Goal: Check status: Check status

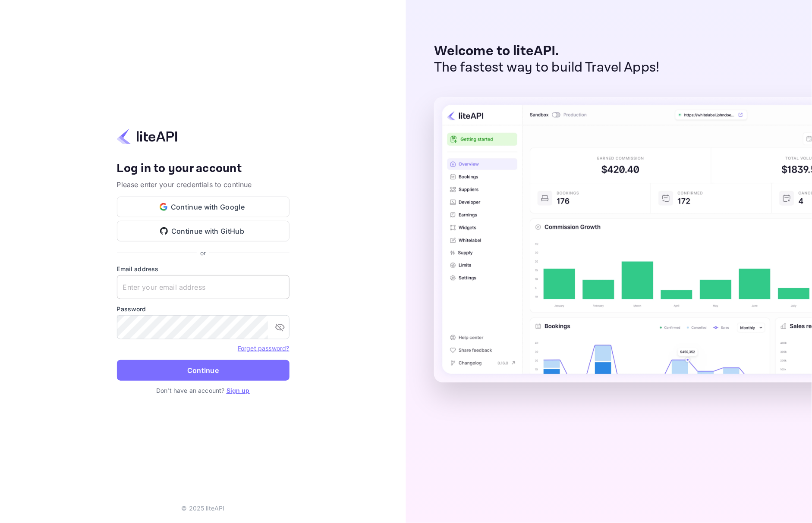
click at [191, 293] on input "text" at bounding box center [203, 287] width 173 height 24
paste input "[EMAIL_ADDRESS][DOMAIN_NAME]"
type input "[EMAIL_ADDRESS][DOMAIN_NAME]"
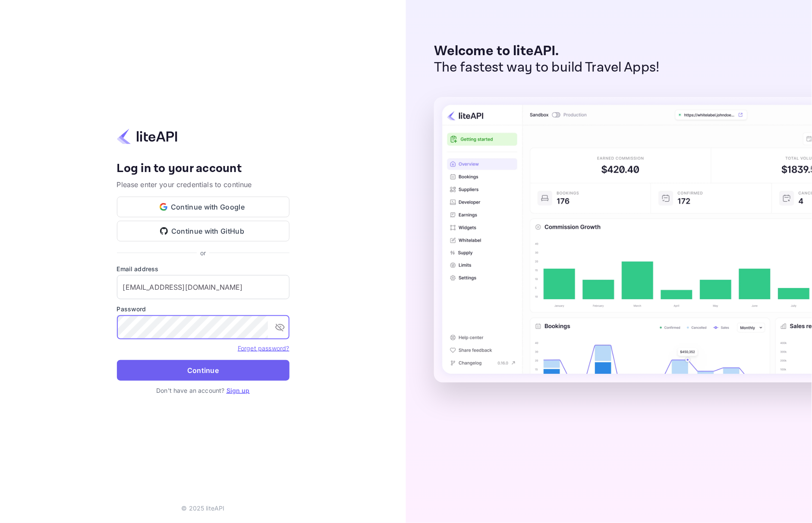
click at [162, 371] on button "Continue" at bounding box center [203, 370] width 173 height 21
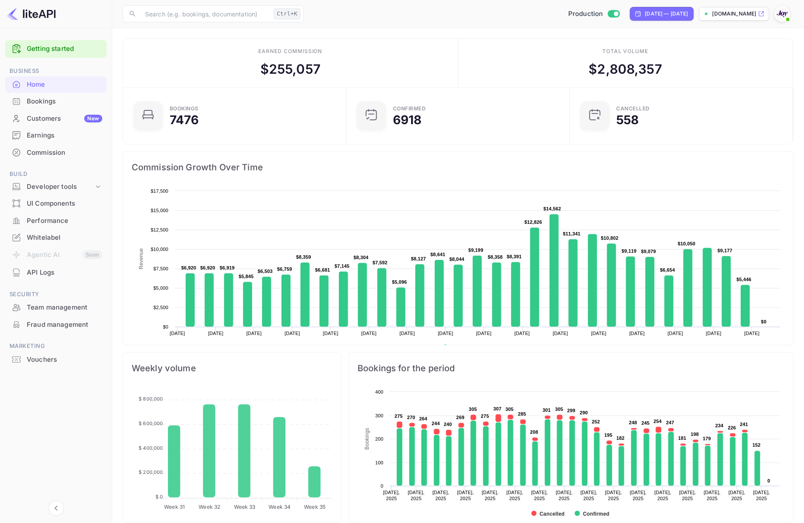
click at [47, 99] on div "Bookings" at bounding box center [65, 102] width 76 height 10
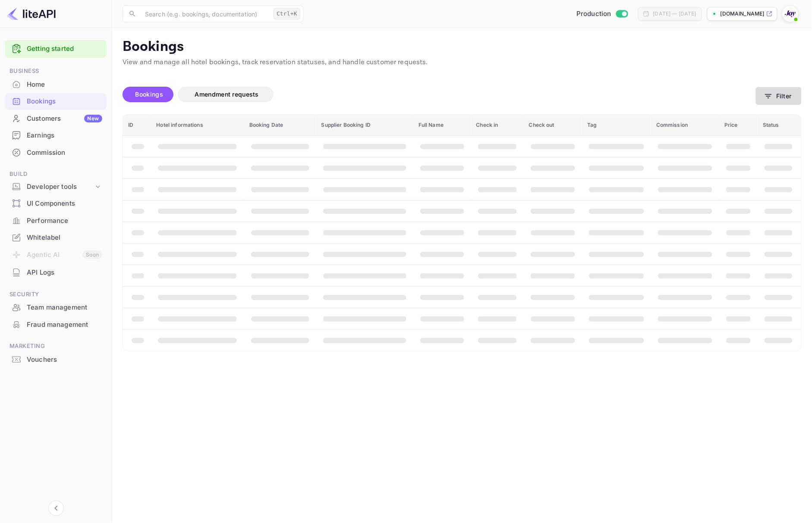
click at [785, 94] on button "Filter" at bounding box center [779, 96] width 46 height 18
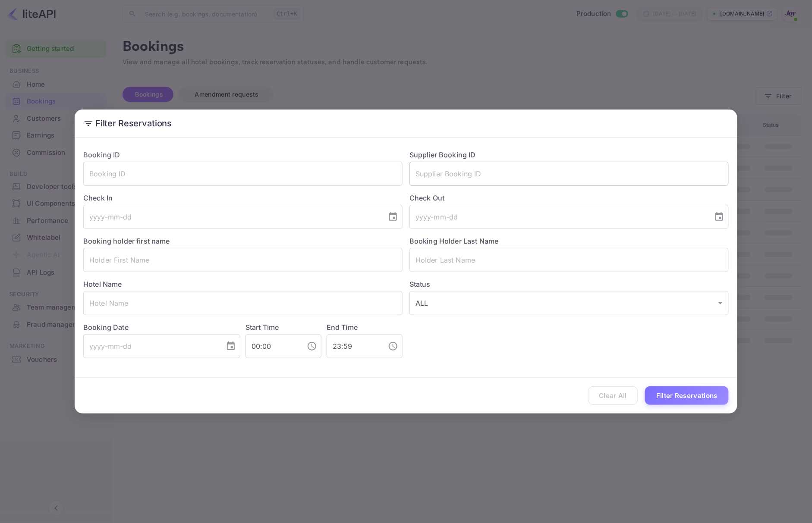
click at [530, 177] on input "text" at bounding box center [569, 174] width 319 height 24
paste input "8592097"
type input "8592097"
click at [674, 394] on button "Filter Reservations" at bounding box center [687, 396] width 84 height 19
